Goal: Information Seeking & Learning: Learn about a topic

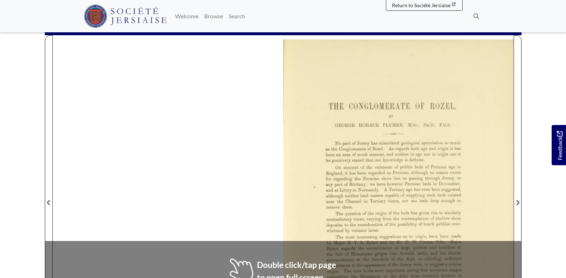
scroll to position [143, 0]
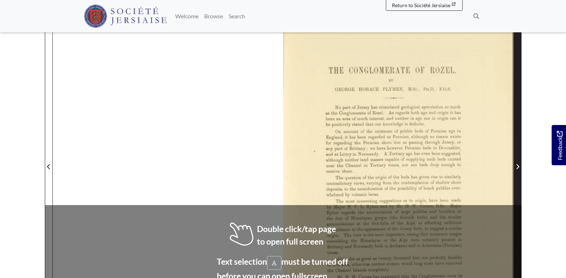
click at [518, 165] on icon "Next Page" at bounding box center [517, 167] width 4 height 6
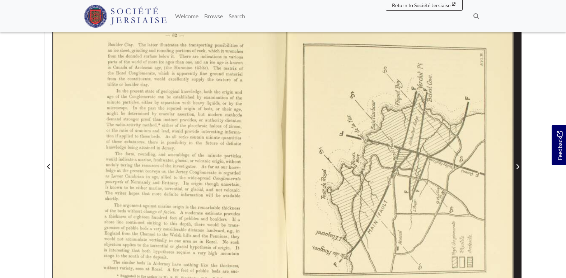
click at [518, 165] on icon "Next Page" at bounding box center [517, 167] width 4 height 6
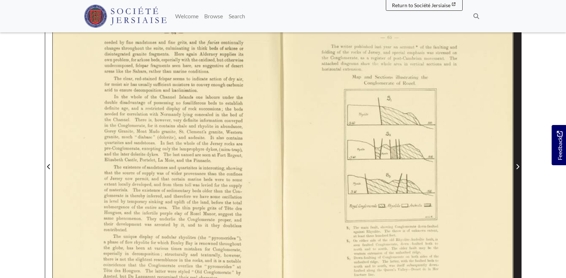
click at [518, 165] on icon "Next Page" at bounding box center [517, 167] width 4 height 6
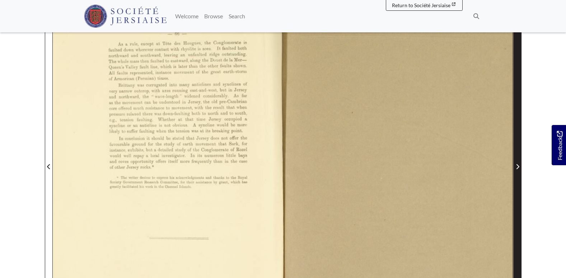
click at [518, 165] on icon "Next Page" at bounding box center [517, 167] width 4 height 6
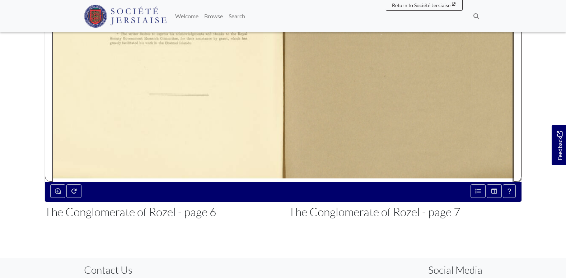
scroll to position [364, 0]
